Goal: Complete application form

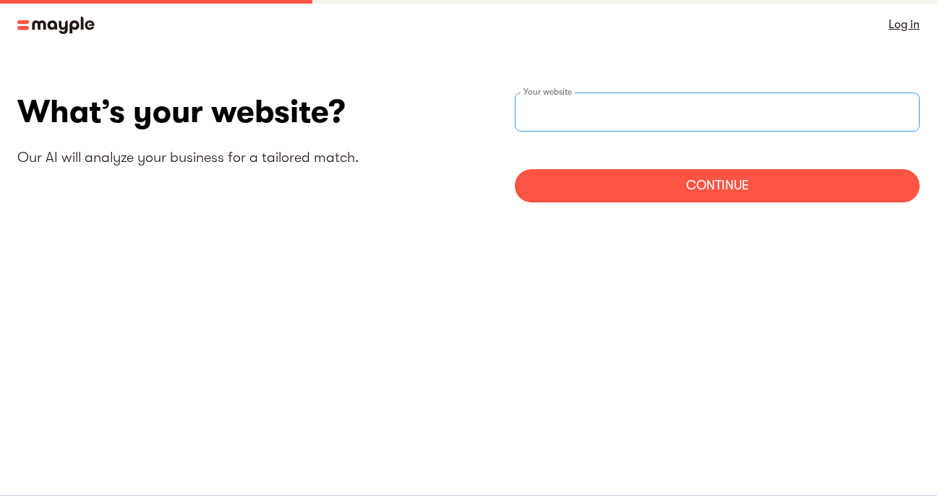
click at [653, 114] on input "websiteStep" at bounding box center [717, 112] width 405 height 39
click at [651, 111] on input "websiteStep" at bounding box center [717, 112] width 405 height 39
paste input "[URL][DOMAIN_NAME]"
type input "[URL][DOMAIN_NAME]"
click at [743, 185] on div "Continue" at bounding box center [717, 185] width 405 height 33
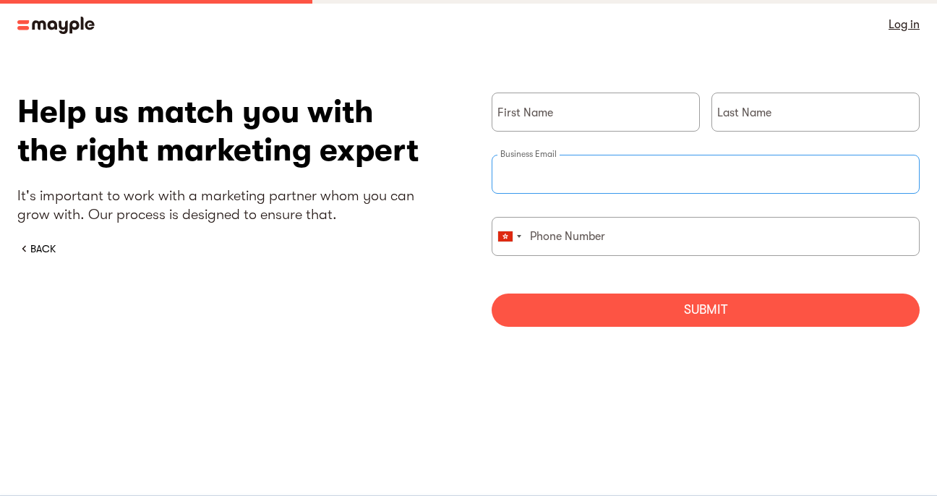
click at [616, 173] on input "briefForm" at bounding box center [706, 174] width 428 height 39
click at [654, 240] on input "briefForm" at bounding box center [706, 236] width 428 height 39
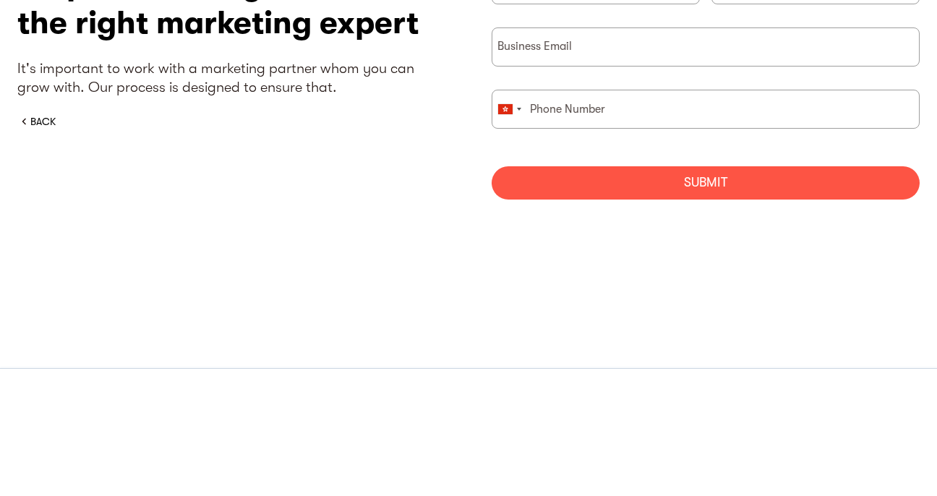
click at [372, 281] on div "Help us match you with the right marketing expert It's important to work with a…" at bounding box center [468, 215] width 903 height 245
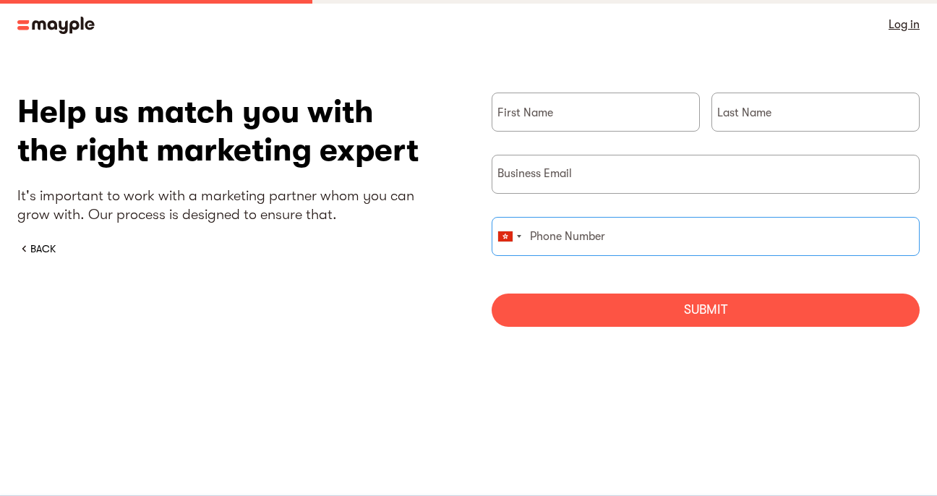
click at [667, 239] on input "briefForm" at bounding box center [706, 236] width 428 height 39
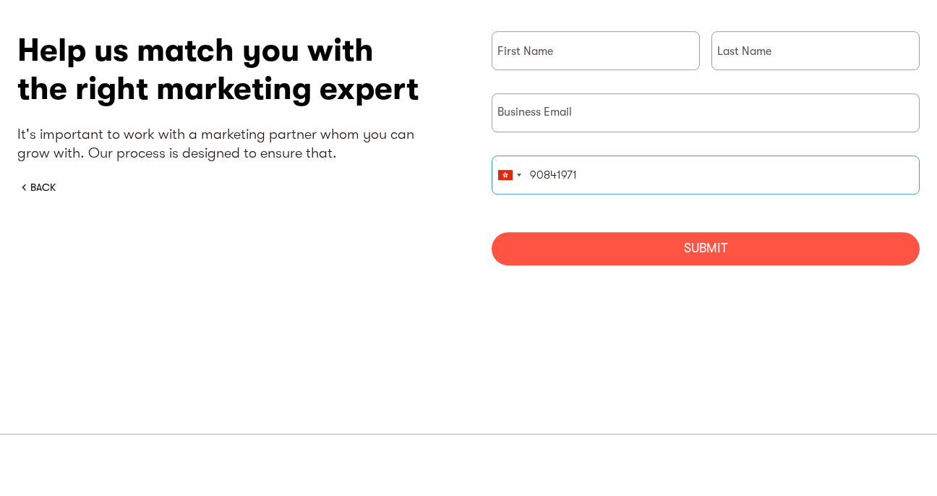
type input "90841971"
click at [657, 114] on input "briefForm" at bounding box center [596, 112] width 208 height 39
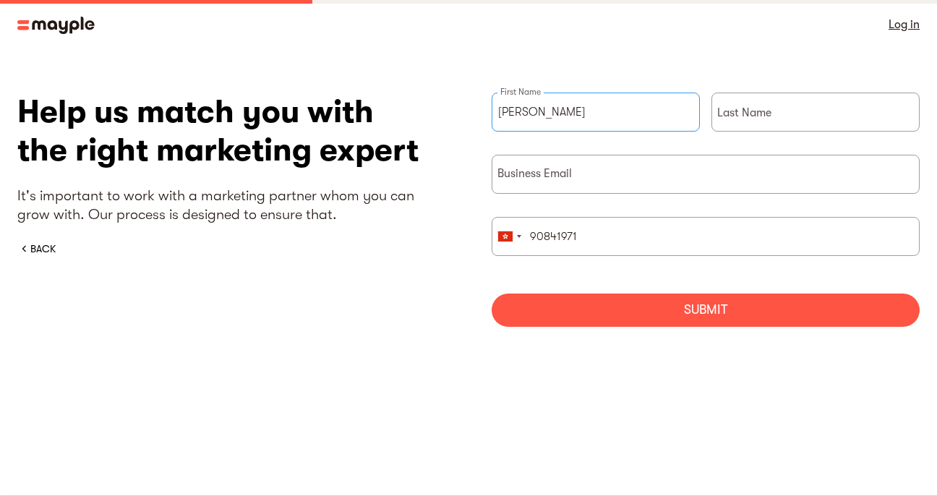
type input "[PERSON_NAME]"
type input "[EMAIL_ADDRESS][PERSON_NAME][DOMAIN_NAME]"
click at [722, 312] on div "Submit" at bounding box center [706, 310] width 428 height 33
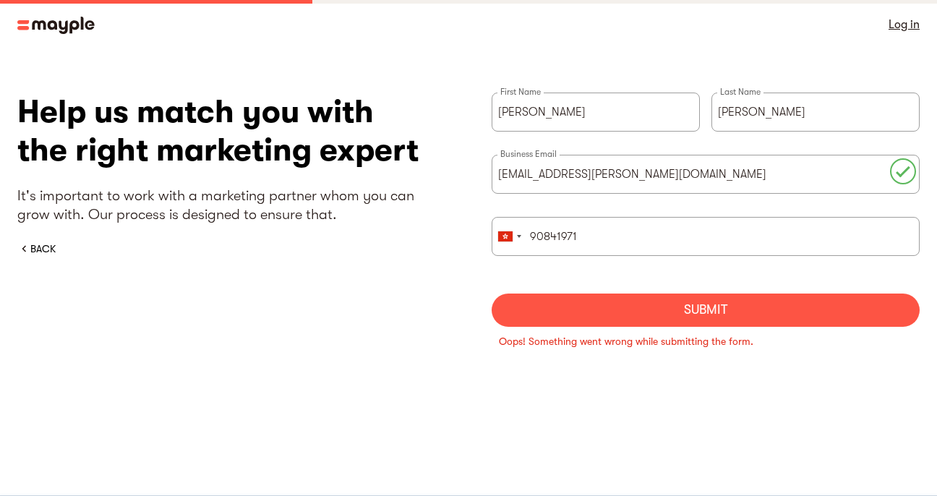
click at [731, 396] on section "What’s your website? Our AI will analyze your business for a tailored match. [U…" at bounding box center [468, 229] width 937 height 361
click at [716, 310] on div "Submit" at bounding box center [706, 310] width 428 height 33
click at [709, 409] on body "By continuing to use this site you agree to our Cookie Policy Got it Log in Wha…" at bounding box center [468, 248] width 937 height 496
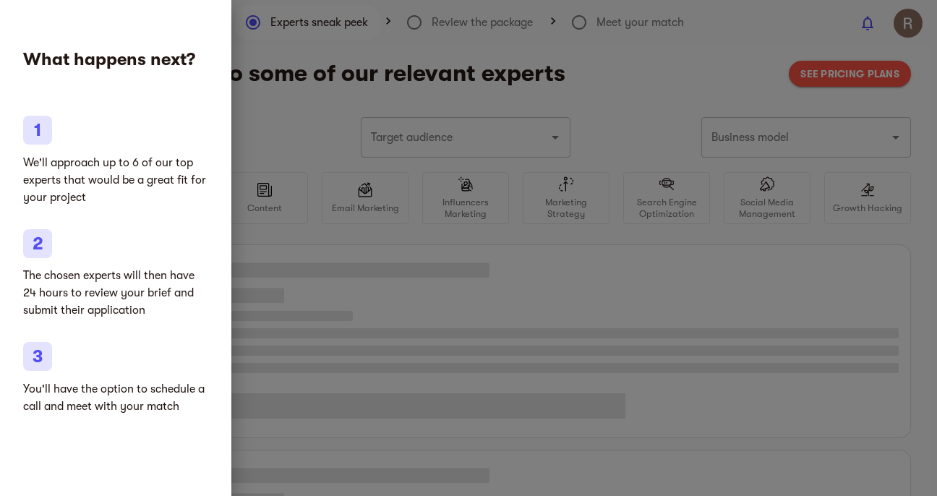
type input "Grocery stores"
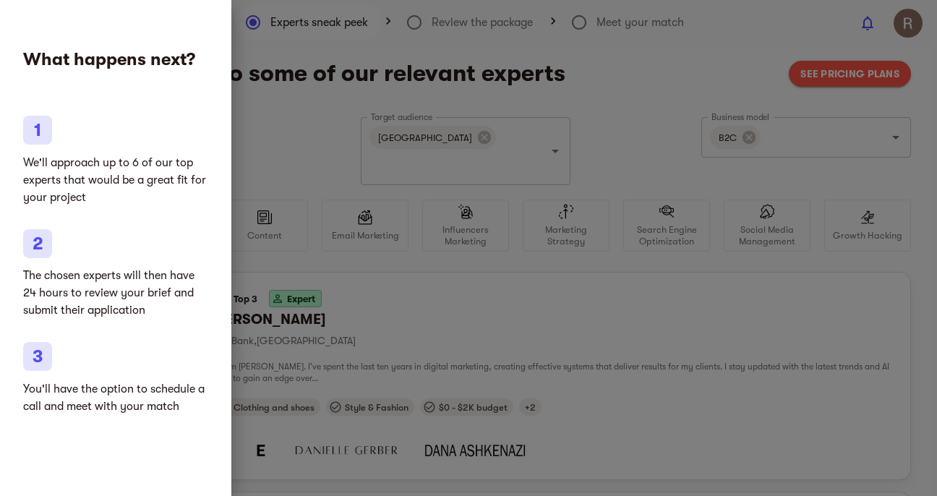
click at [683, 93] on div at bounding box center [468, 248] width 937 height 496
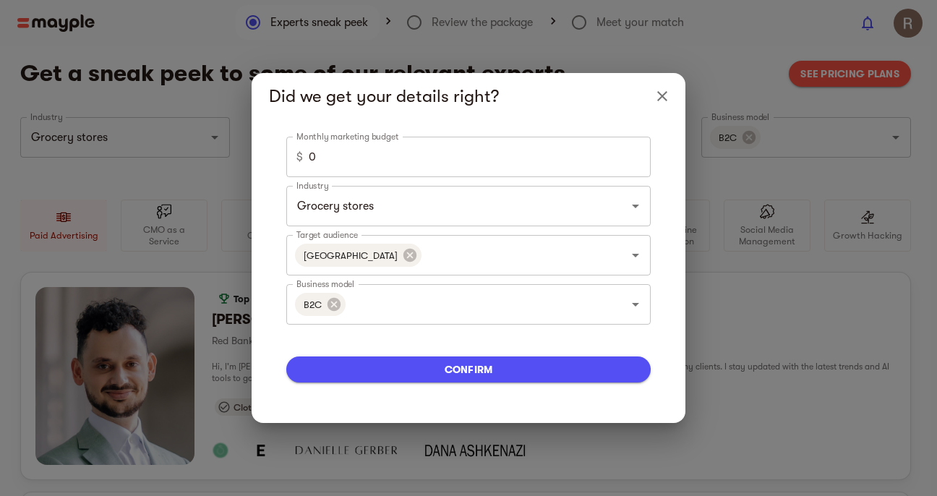
click at [652, 95] on button "Close" at bounding box center [662, 96] width 35 height 35
